Goal: Information Seeking & Learning: Compare options

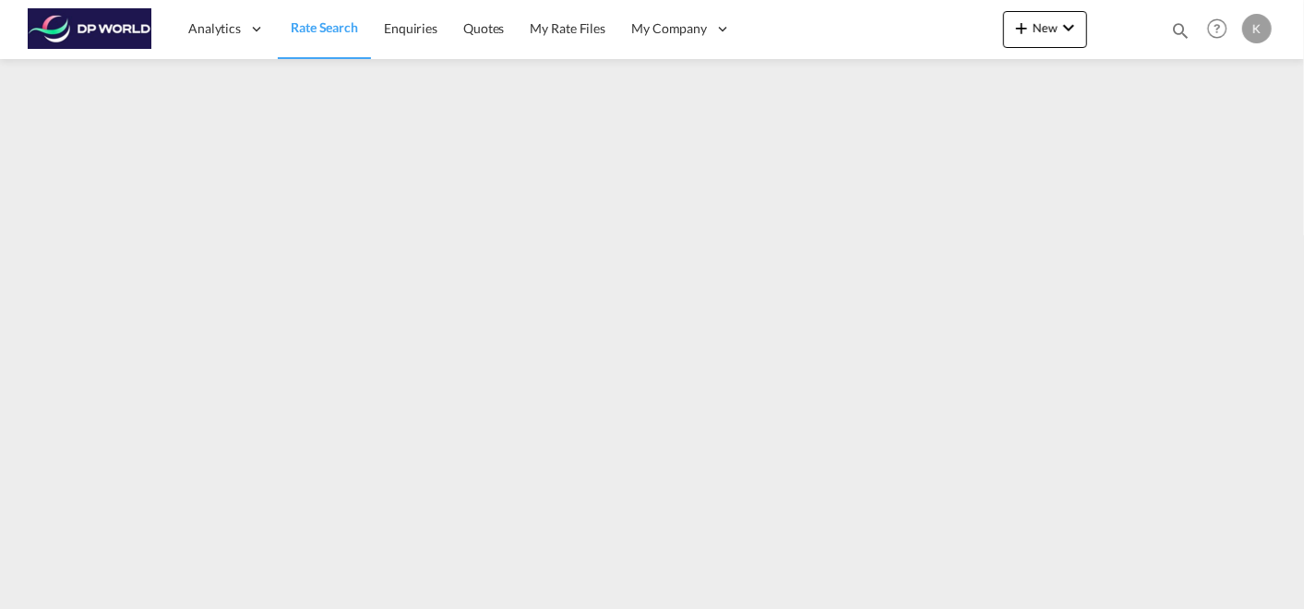
click at [340, 27] on span "Rate Search" at bounding box center [324, 27] width 67 height 16
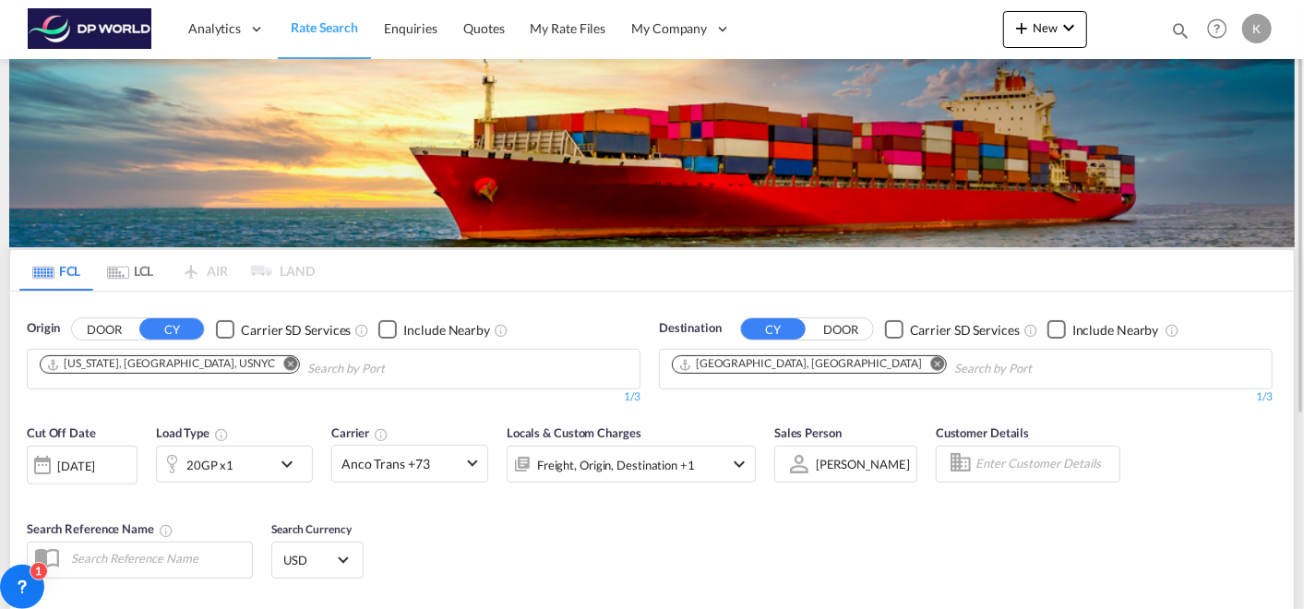
click at [284, 364] on md-icon "Remove" at bounding box center [291, 364] width 14 height 14
click at [919, 368] on button "Remove" at bounding box center [933, 365] width 28 height 18
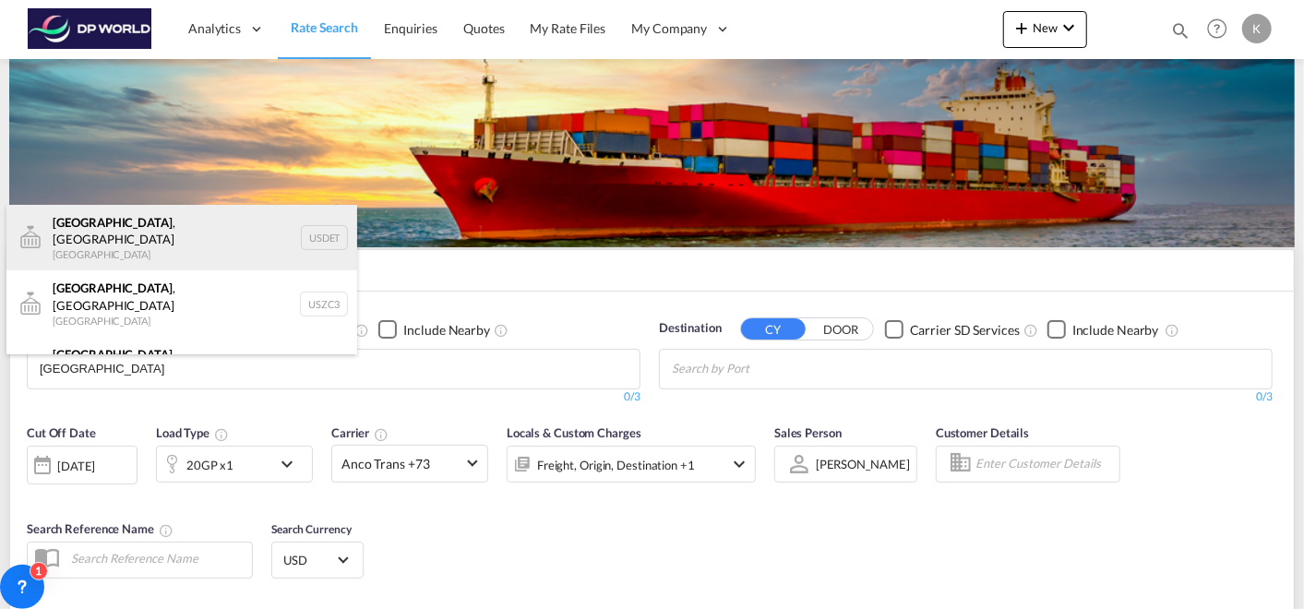
type input "[GEOGRAPHIC_DATA]"
click at [150, 244] on div "[GEOGRAPHIC_DATA] , [GEOGRAPHIC_DATA] [GEOGRAPHIC_DATA] USDET" at bounding box center [181, 238] width 351 height 66
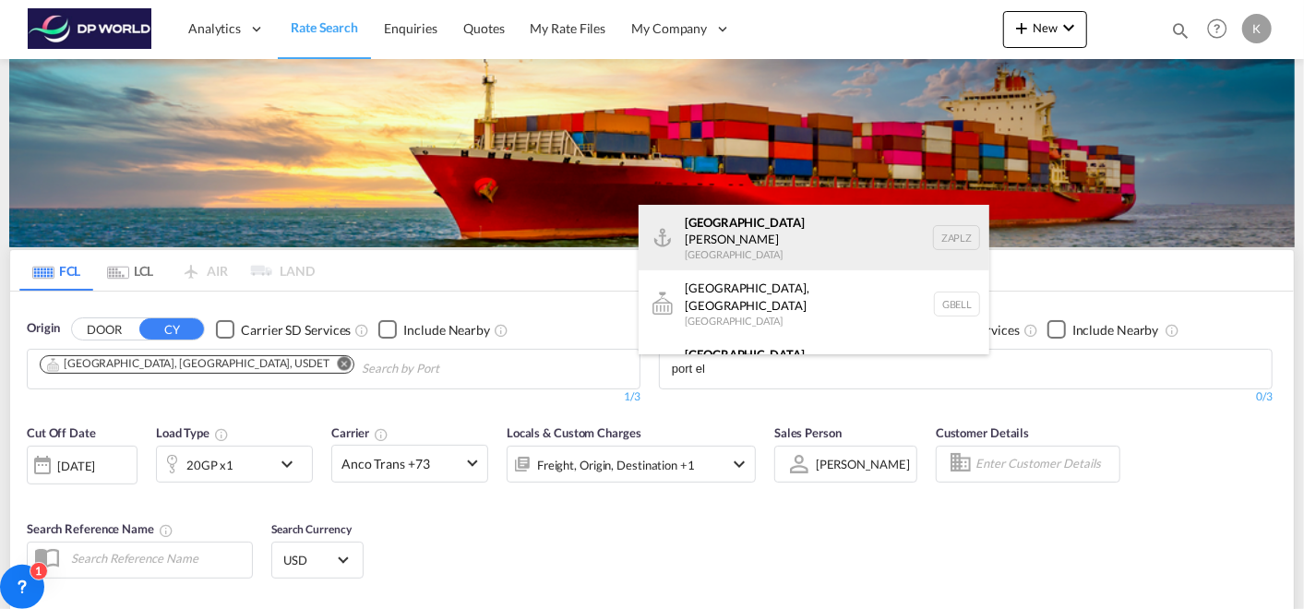
type input "port el"
click at [757, 250] on div "Port El izabeth [GEOGRAPHIC_DATA] ZAPLZ" at bounding box center [814, 238] width 351 height 66
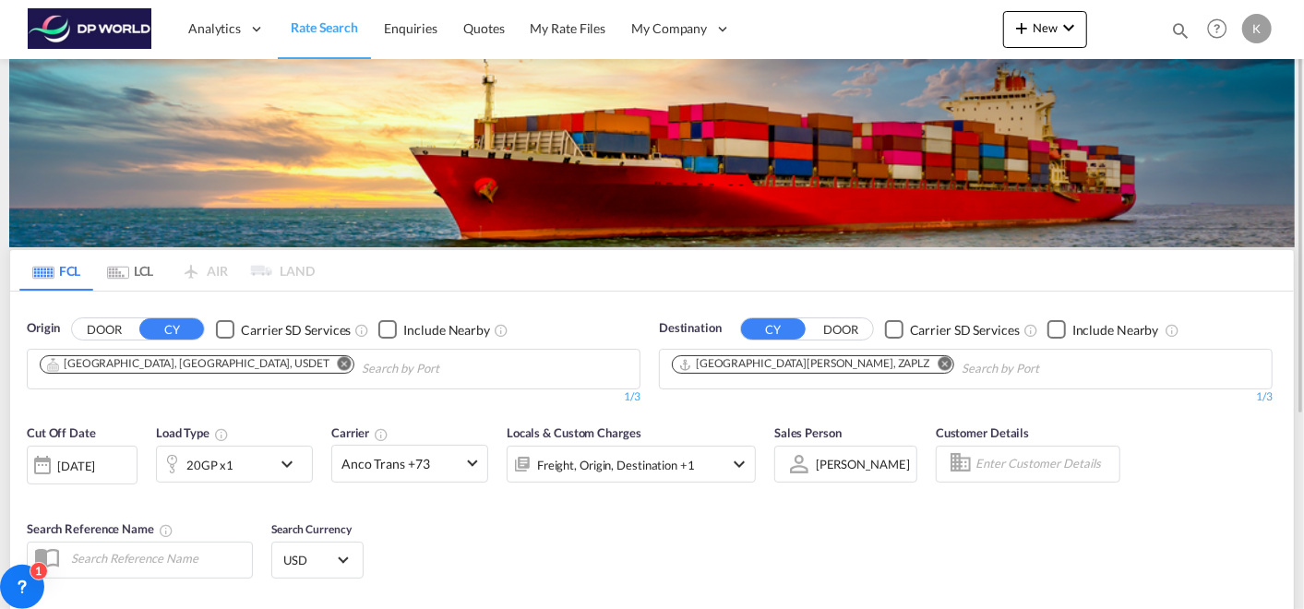
click at [241, 463] on div "20GP x1" at bounding box center [214, 464] width 114 height 37
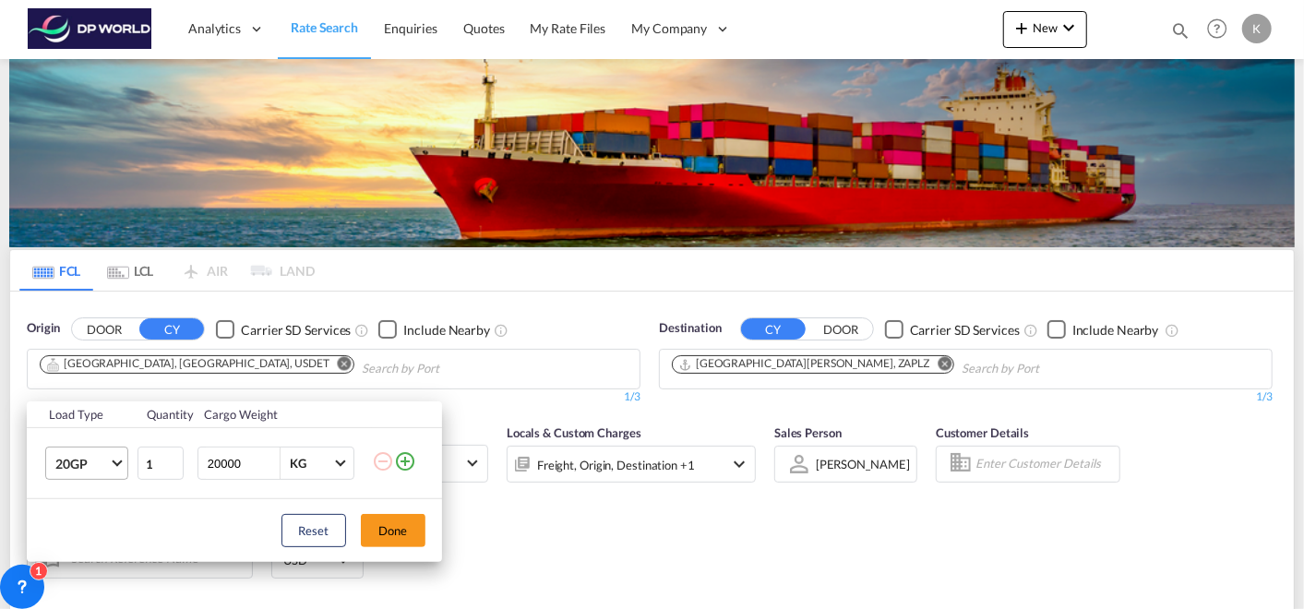
click at [117, 461] on span "Choose: \a20GP" at bounding box center [117, 462] width 10 height 10
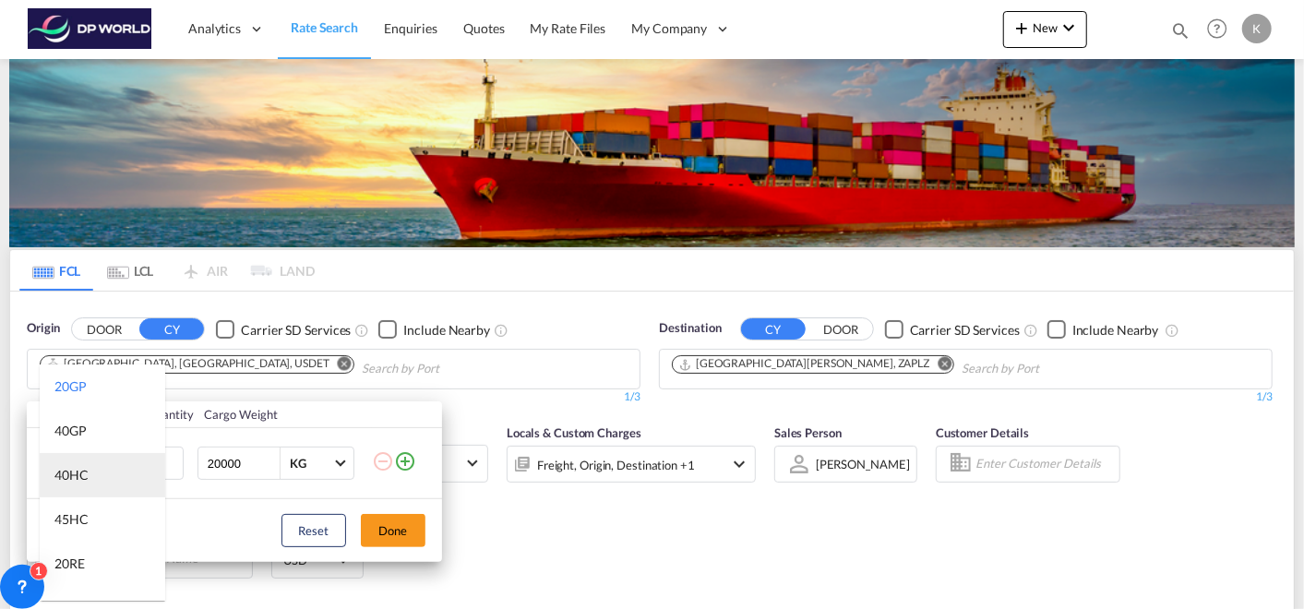
click at [94, 482] on md-option "40HC" at bounding box center [103, 475] width 126 height 44
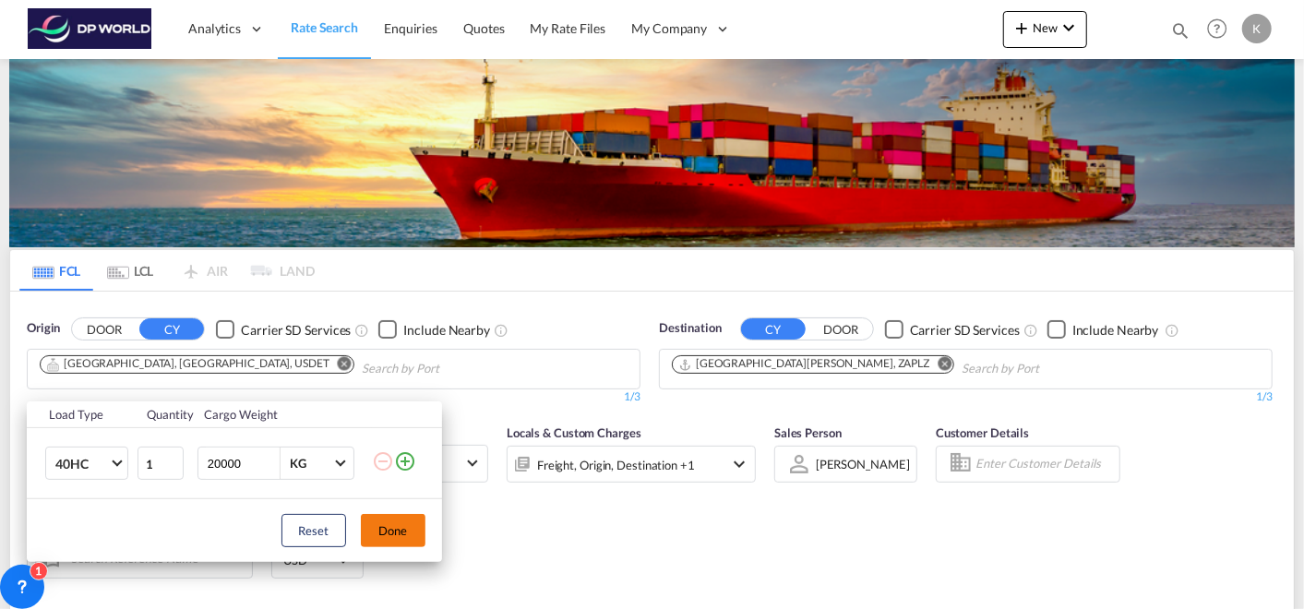
click at [401, 529] on button "Done" at bounding box center [393, 530] width 65 height 33
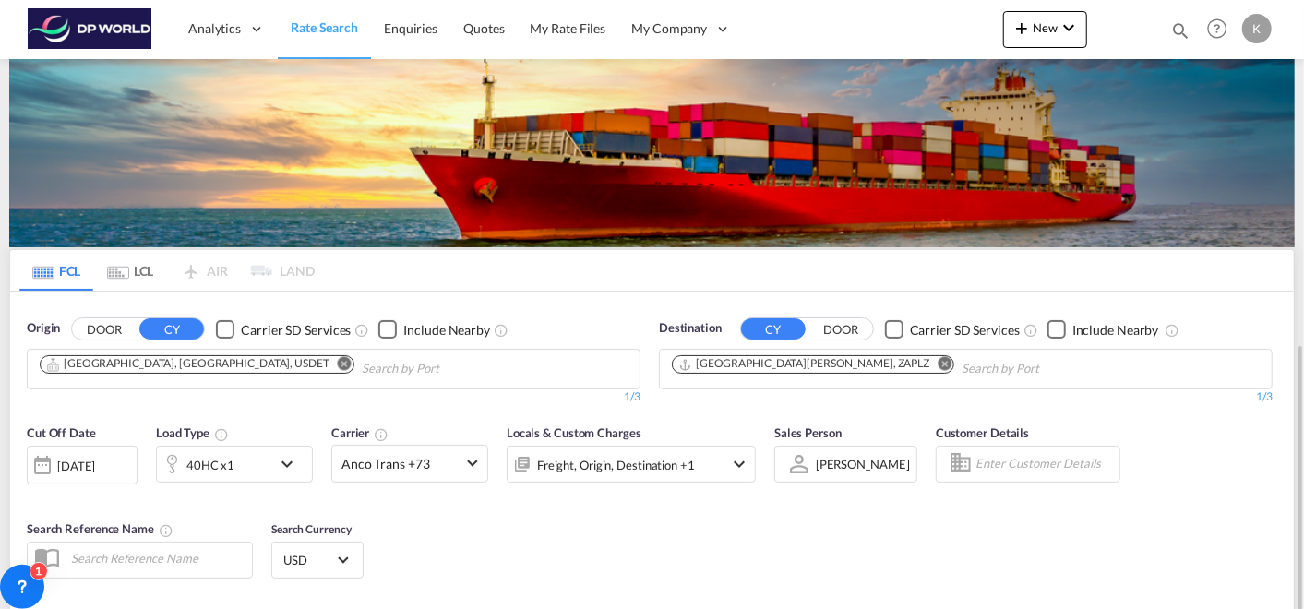
scroll to position [205, 0]
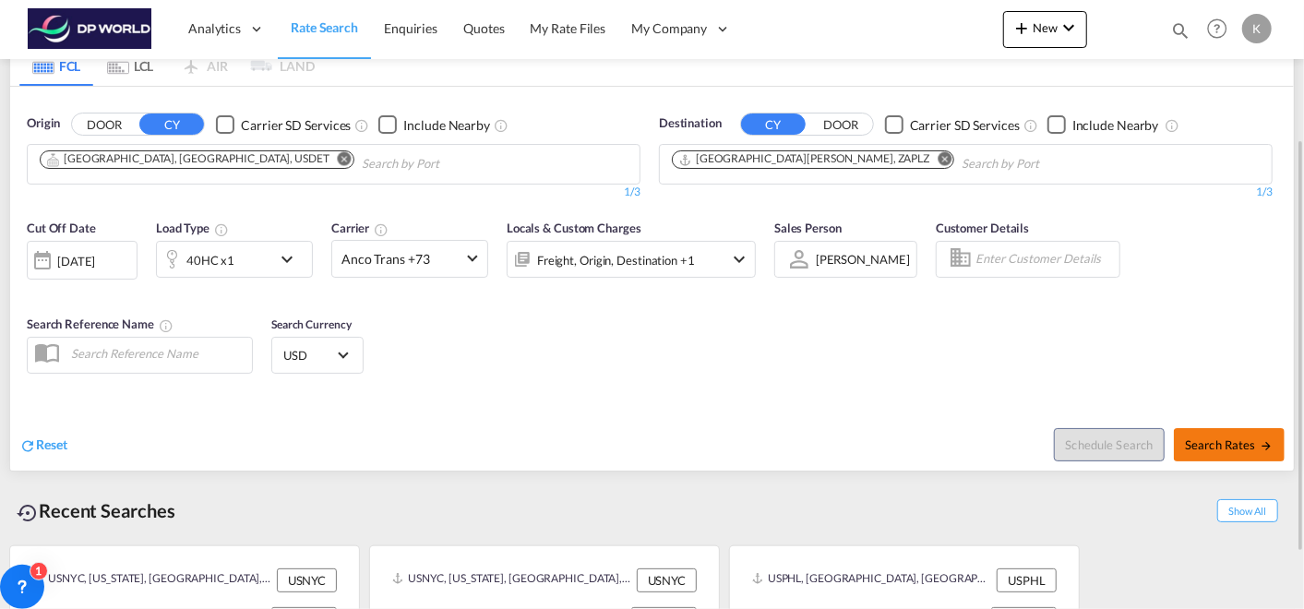
click at [1226, 448] on span "Search Rates" at bounding box center [1229, 445] width 89 height 15
type input "USDET to ZAPLZ / [DATE]"
